Goal: Information Seeking & Learning: Learn about a topic

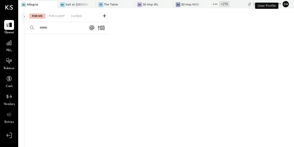
click at [212, 4] on icon at bounding box center [215, 4] width 7 height 7
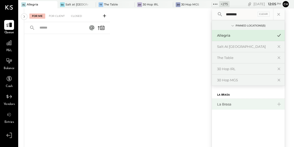
type input "********"
click at [213, 107] on div "La Brasa" at bounding box center [248, 104] width 73 height 11
click at [217, 106] on div "La Brasa" at bounding box center [245, 104] width 56 height 5
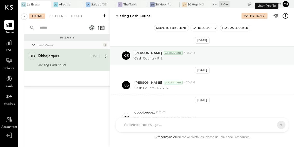
scroll to position [33, 0]
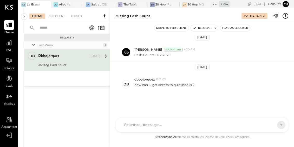
click at [4, 41] on div "P&L" at bounding box center [9, 45] width 15 height 15
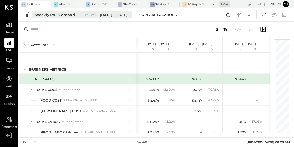
click at [70, 15] on div "Weekly P&L Comparison" at bounding box center [57, 14] width 44 height 5
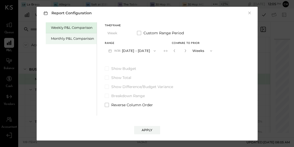
click at [86, 38] on div "Monthly P&L Comparison" at bounding box center [72, 38] width 43 height 5
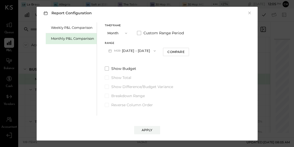
click at [131, 51] on button "M09 [DATE] - [DATE]" at bounding box center [132, 51] width 55 height 10
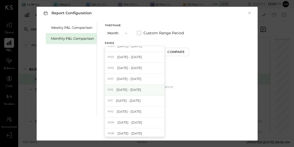
scroll to position [94, 0]
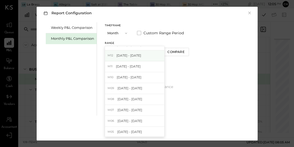
click at [135, 56] on span "[DATE] - [DATE]" at bounding box center [129, 55] width 25 height 4
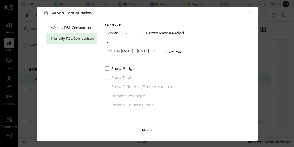
click at [150, 130] on div "Apply" at bounding box center [147, 130] width 11 height 4
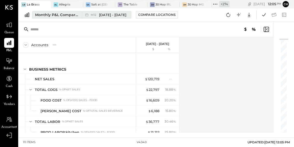
click at [118, 17] on div "M12 [DATE] - [DATE]" at bounding box center [105, 14] width 47 height 7
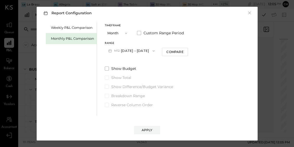
click at [149, 51] on span "button" at bounding box center [152, 51] width 7 height 4
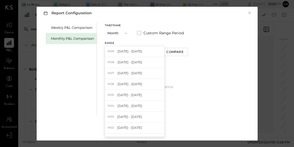
click at [147, 51] on div "M09 [DATE] - [DATE]" at bounding box center [134, 51] width 59 height 11
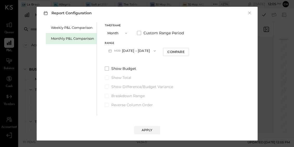
click at [147, 51] on button "M09 [DATE] - [DATE]" at bounding box center [132, 51] width 55 height 10
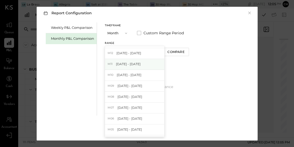
scroll to position [96, 0]
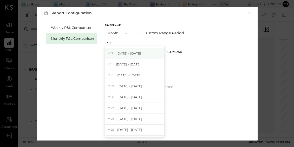
click at [140, 55] on div "M12 [DATE] - [DATE]" at bounding box center [134, 53] width 59 height 11
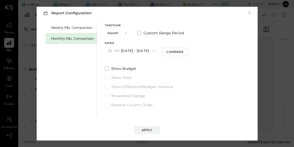
click at [125, 31] on icon "button" at bounding box center [126, 33] width 4 height 4
click at [124, 59] on div "Year" at bounding box center [118, 60] width 26 height 9
click at [151, 130] on div "Apply" at bounding box center [147, 130] width 11 height 4
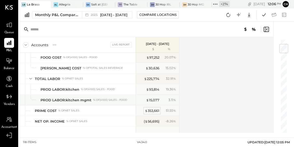
scroll to position [51, 0]
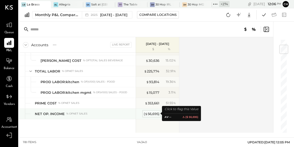
click at [152, 112] on div "( $ 56,695 )" at bounding box center [152, 114] width 16 height 5
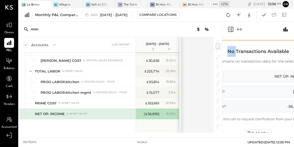
drag, startPoint x: 235, startPoint y: 108, endPoint x: 235, endPoint y: 46, distance: 62.0
click at [235, 46] on div "BUSINESS METRICS NET OP. INCOME $ % Actual No Transactions Available This cell …" at bounding box center [259, 85] width 72 height 96
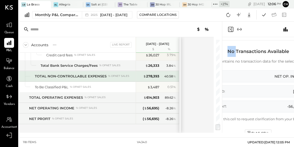
scroll to position [1166, 0]
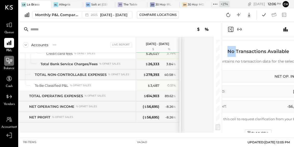
click at [11, 64] on icon at bounding box center [9, 61] width 7 height 7
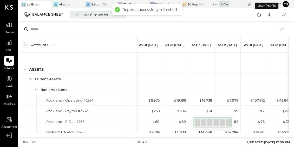
click at [95, 17] on div "Last 6 months" at bounding box center [91, 14] width 37 height 7
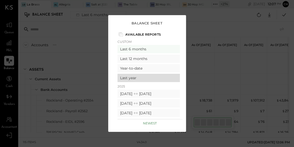
click at [128, 80] on div "Last year" at bounding box center [149, 78] width 62 height 8
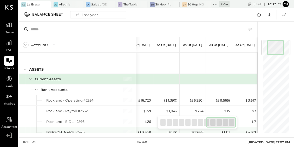
drag, startPoint x: 203, startPoint y: 125, endPoint x: 253, endPoint y: 128, distance: 50.3
click at [253, 128] on div "Accounts S GL As of [DATE] As of [DATE] As of [DATE] As of [DATE] As of [DATE] …" at bounding box center [138, 77] width 239 height 111
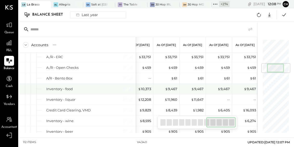
scroll to position [118, 0]
